Goal: Contribute content

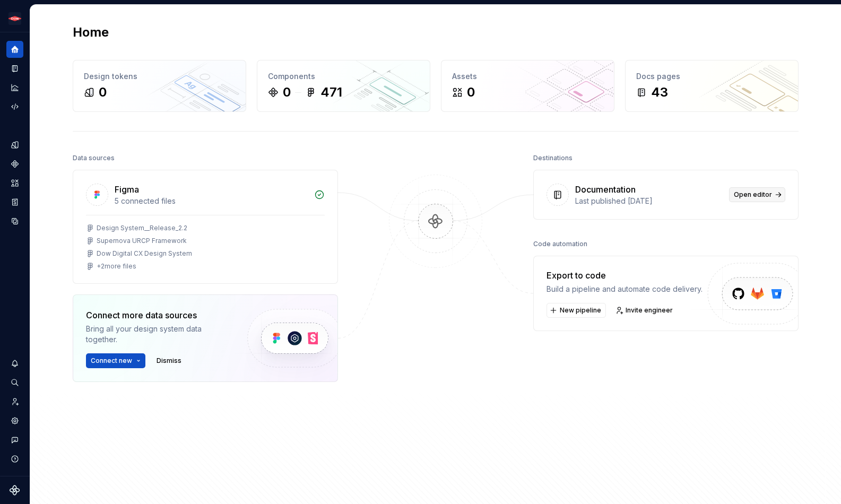
click at [756, 194] on span "Open editor" at bounding box center [753, 195] width 38 height 8
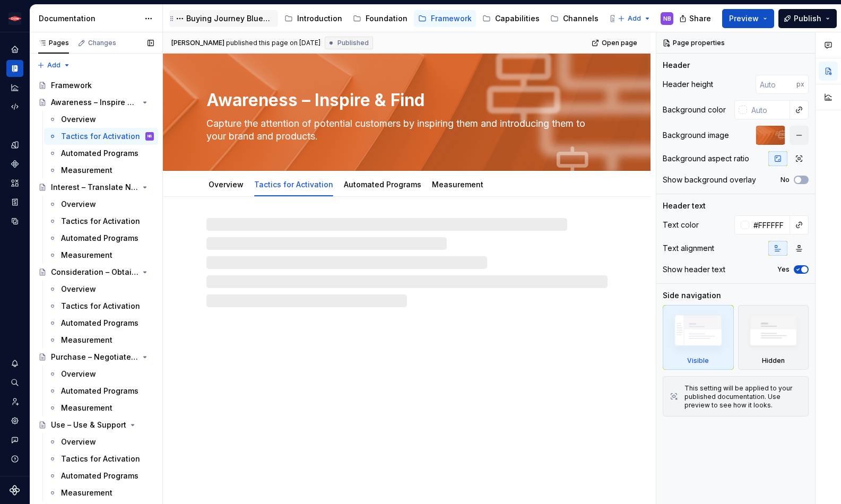
click at [253, 20] on div "Buying Journey Blueprint" at bounding box center [230, 18] width 88 height 11
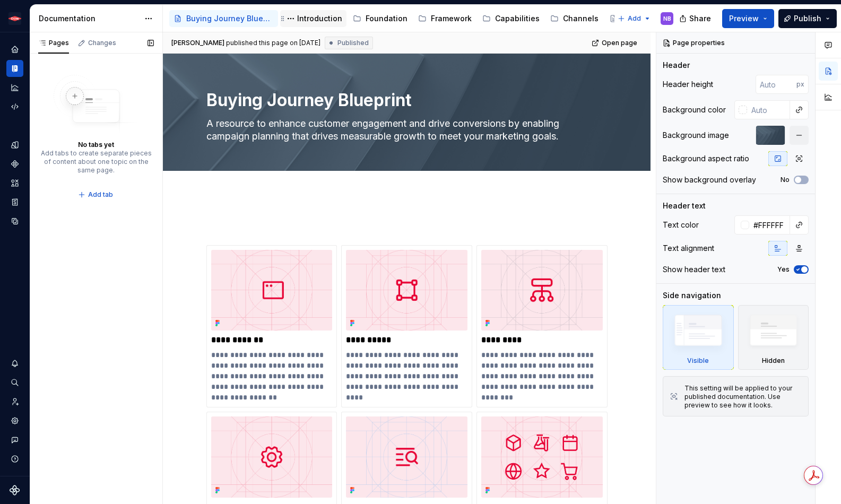
click at [307, 22] on div "Introduction" at bounding box center [319, 18] width 45 height 11
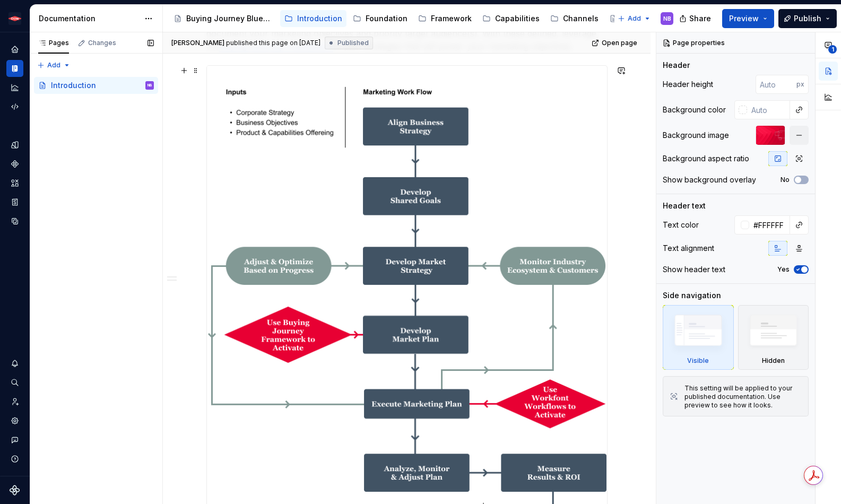
scroll to position [669, 0]
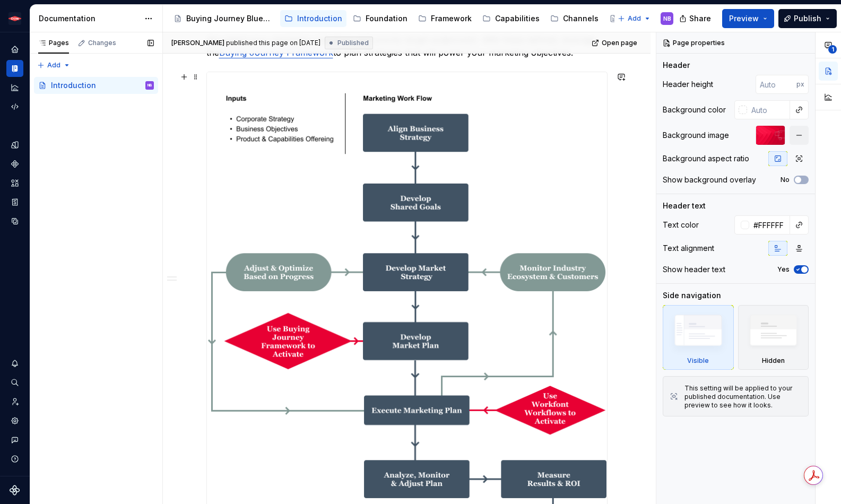
click at [553, 131] on img at bounding box center [407, 331] width 400 height 519
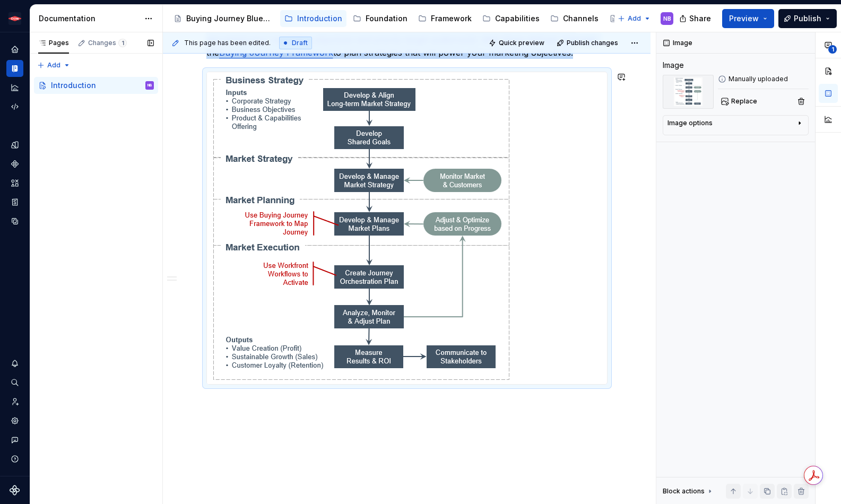
click at [498, 435] on div "**********" at bounding box center [407, 37] width 488 height 1024
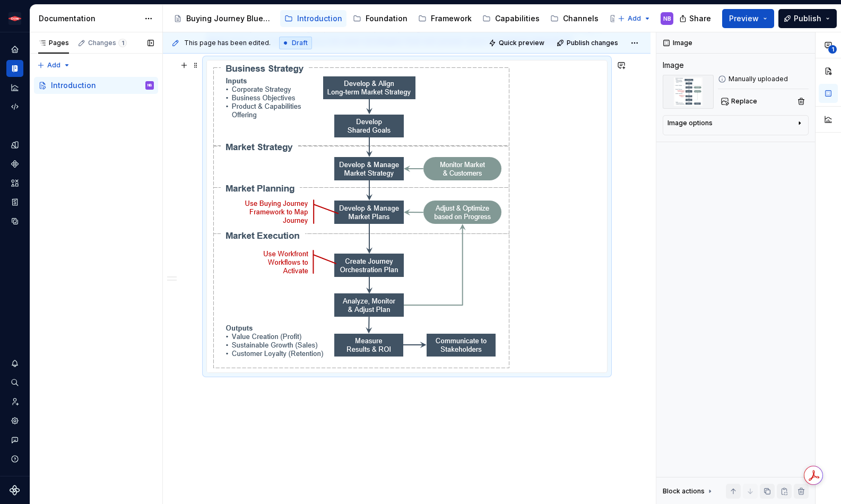
scroll to position [676, 0]
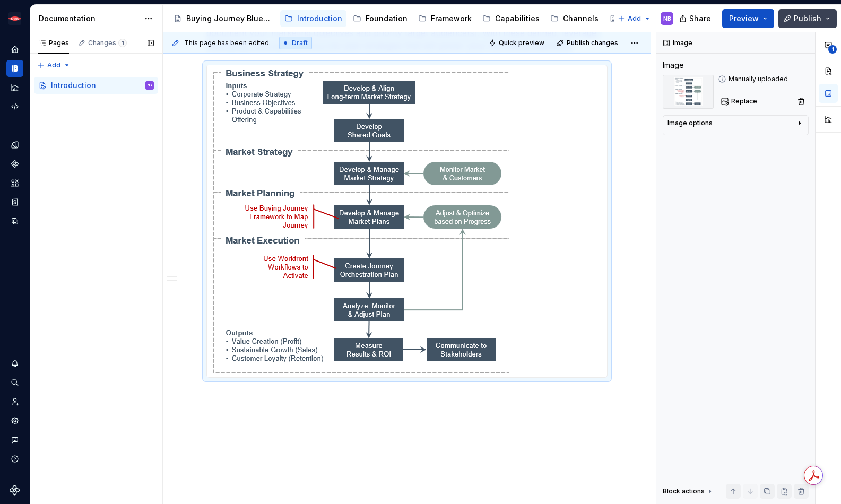
click at [816, 22] on span "Publish" at bounding box center [808, 18] width 28 height 11
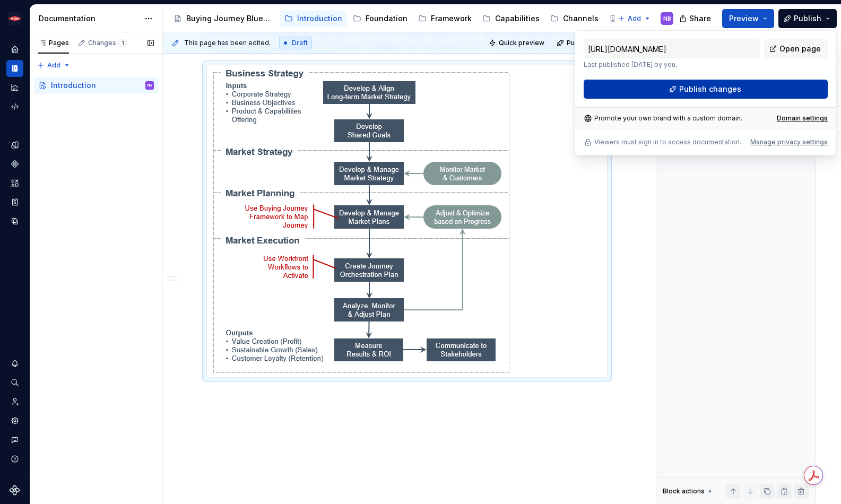
click at [794, 93] on button "Publish changes" at bounding box center [706, 89] width 244 height 19
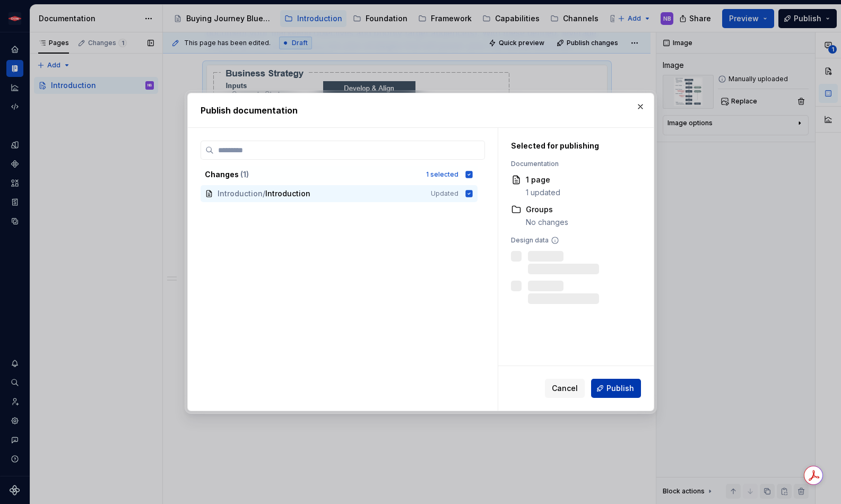
click at [604, 387] on button "Publish" at bounding box center [616, 388] width 50 height 19
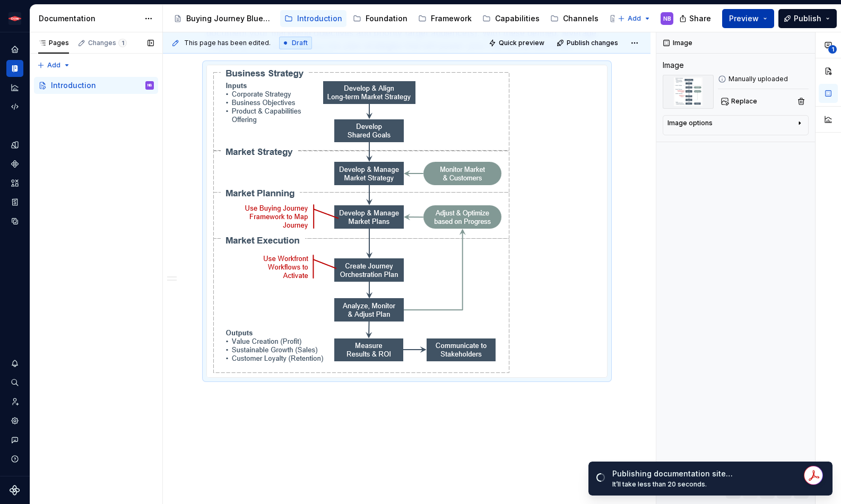
click at [745, 22] on span "Preview" at bounding box center [744, 18] width 30 height 11
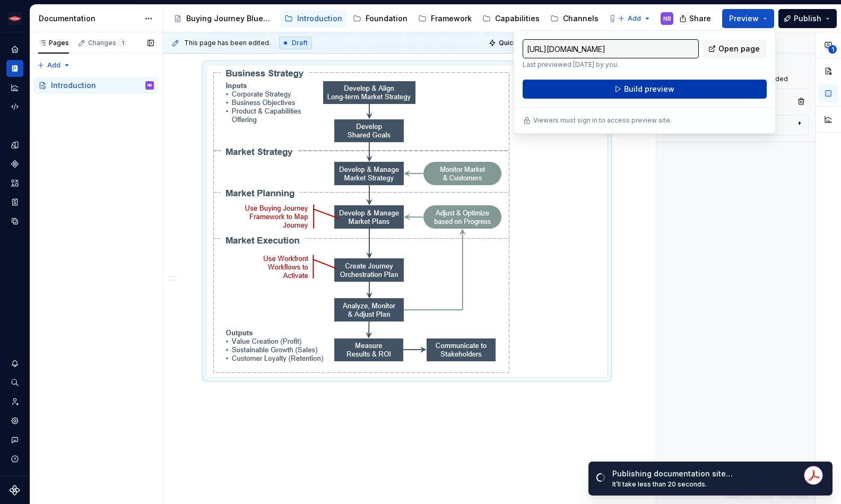
click at [727, 90] on button "Build preview" at bounding box center [645, 89] width 244 height 19
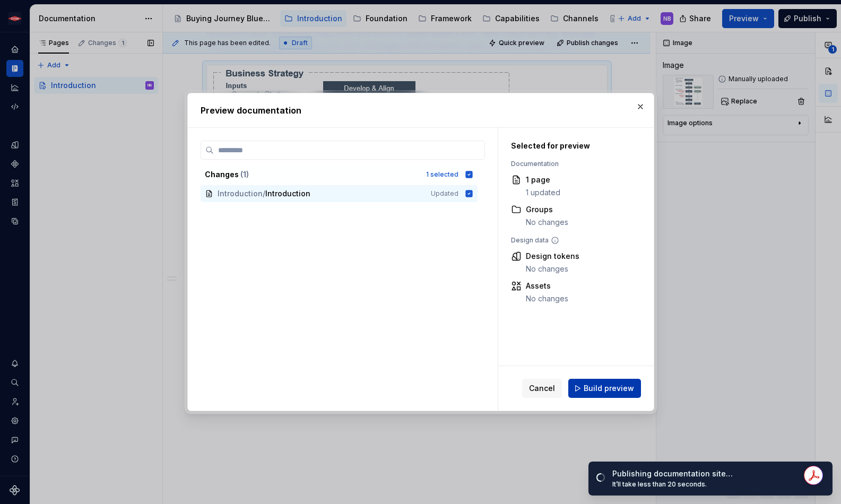
click at [589, 387] on span "Build preview" at bounding box center [609, 388] width 50 height 11
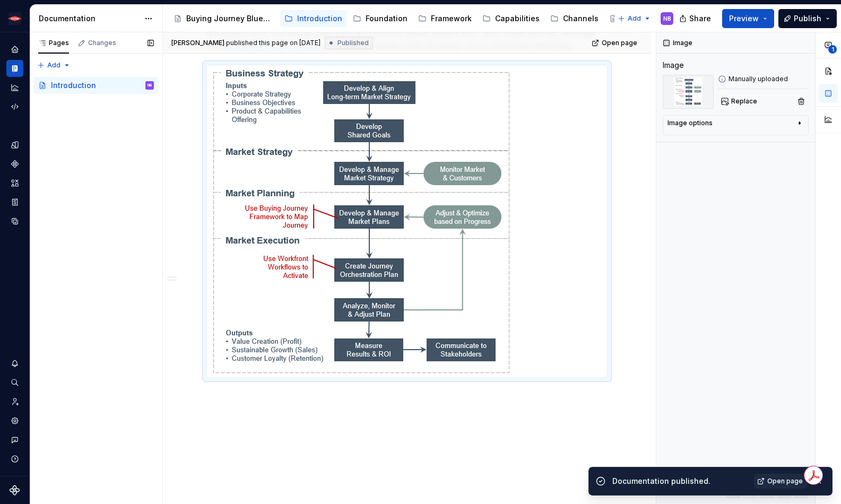
type textarea "*"
